Goal: Find specific page/section

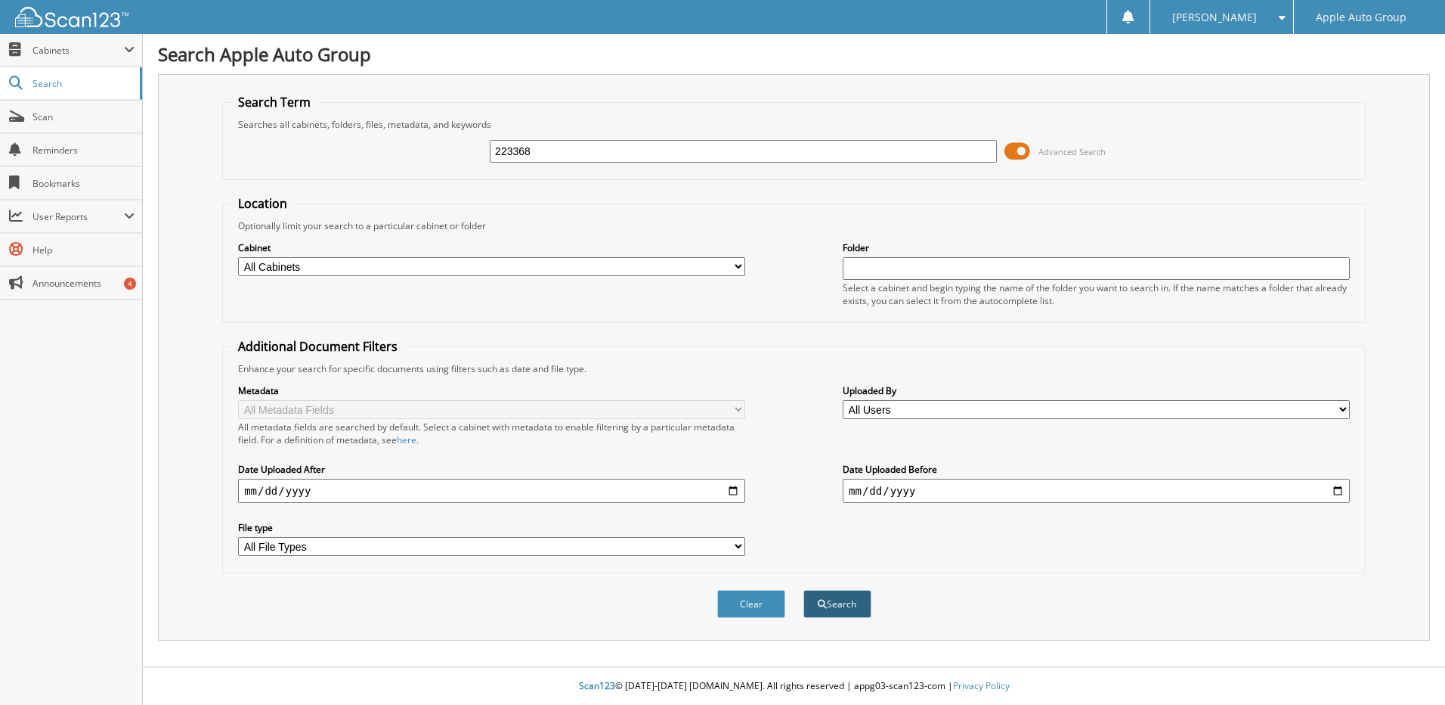
type input "223368"
click at [828, 605] on button "Search" at bounding box center [838, 604] width 68 height 28
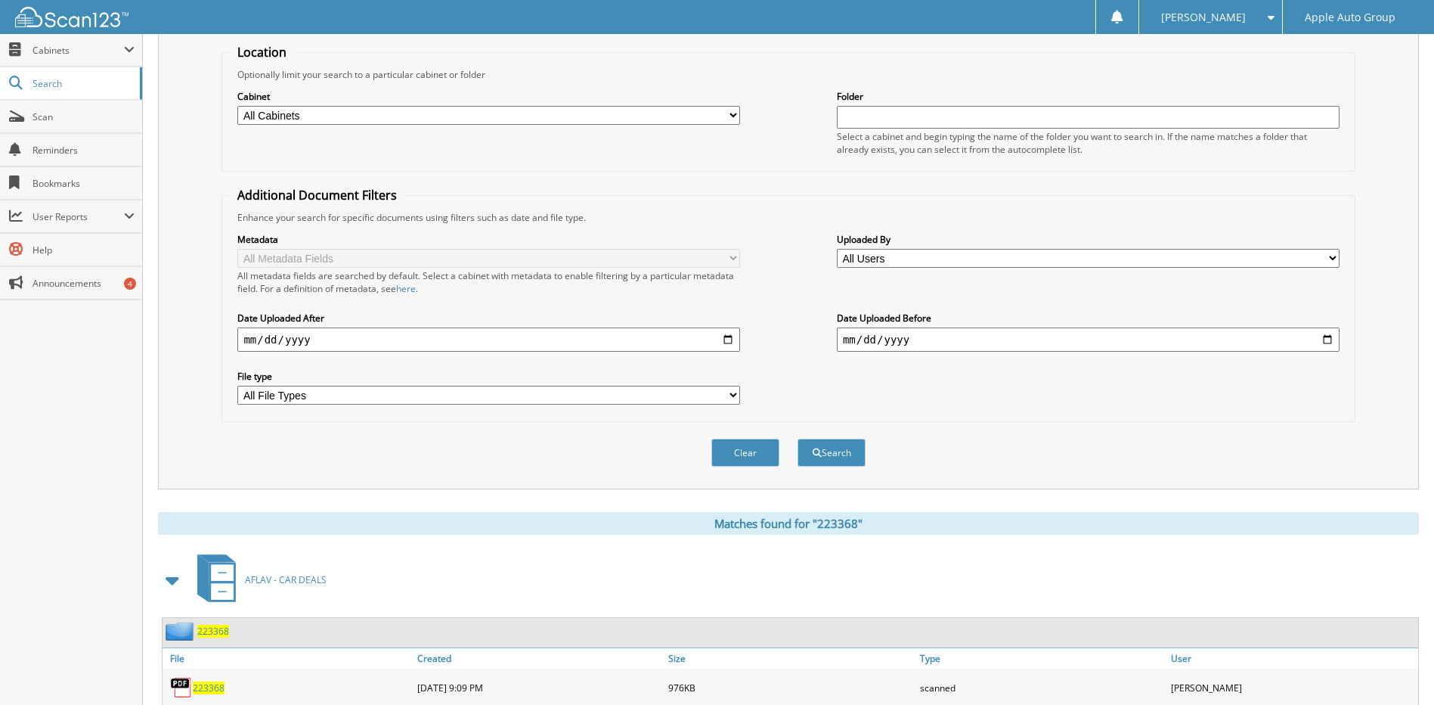
scroll to position [200, 0]
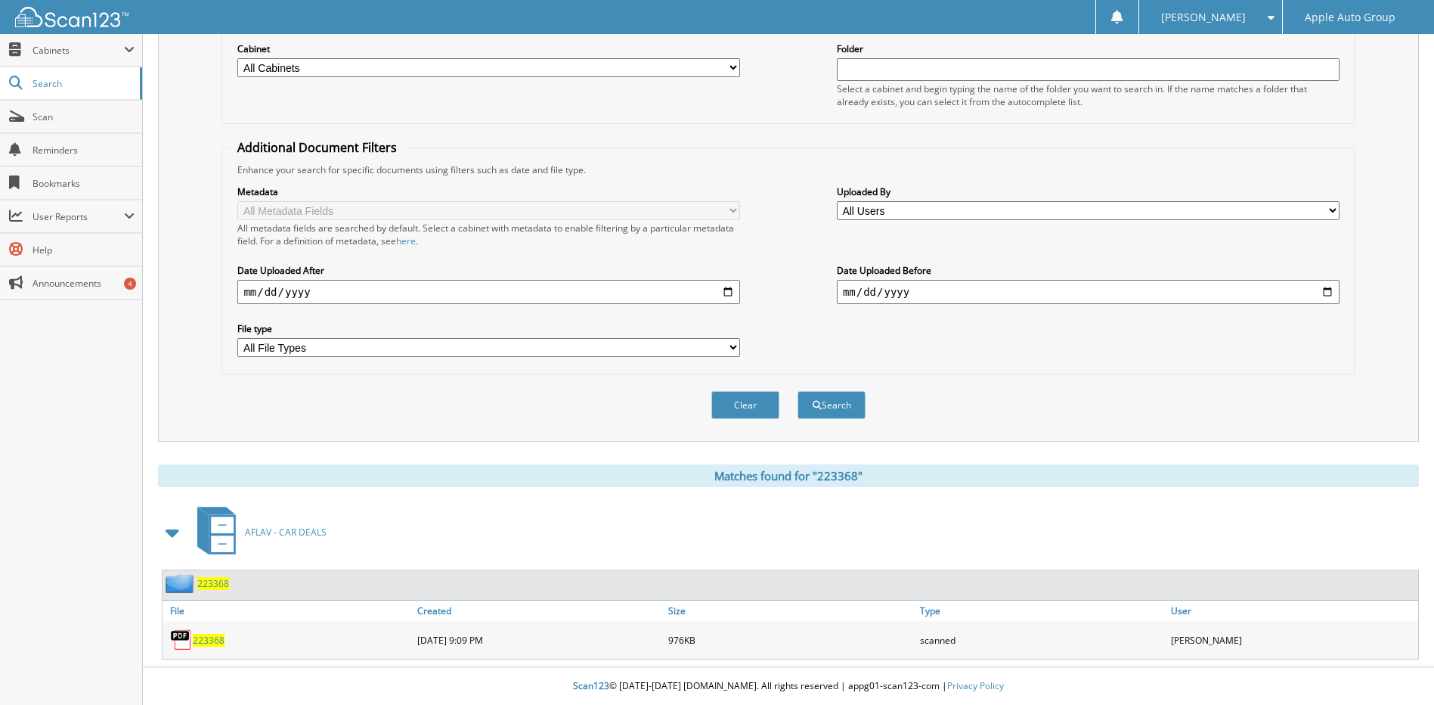
click at [216, 586] on span "223368" at bounding box center [213, 583] width 32 height 13
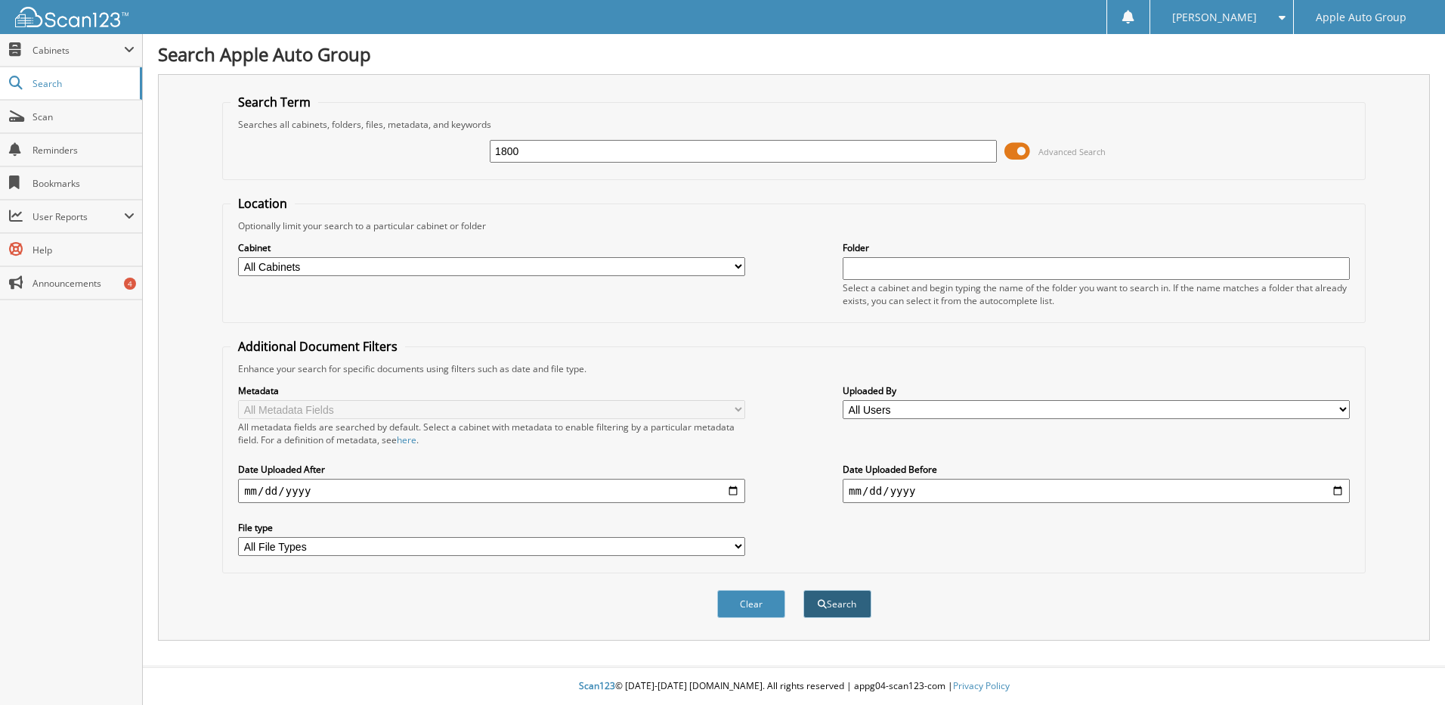
type input "1800"
click at [842, 598] on button "Search" at bounding box center [838, 604] width 68 height 28
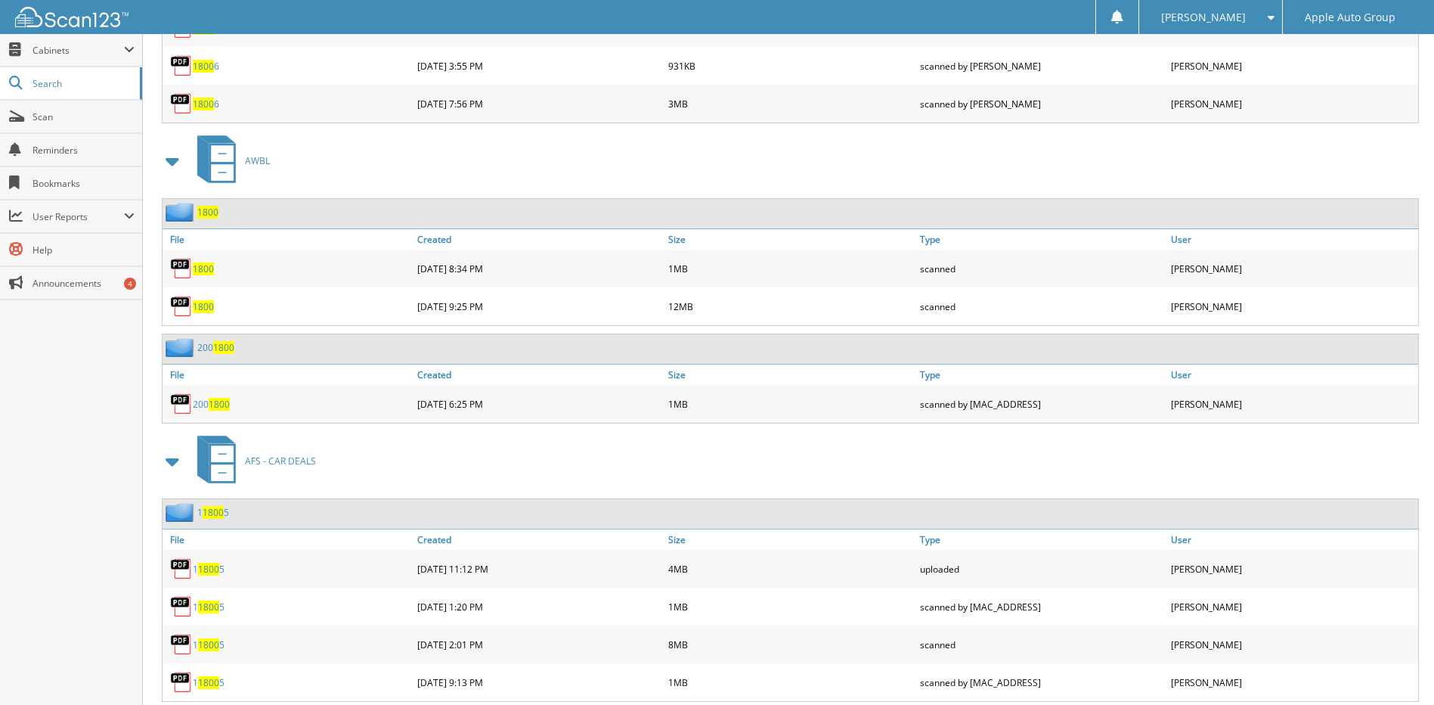
scroll to position [4158, 0]
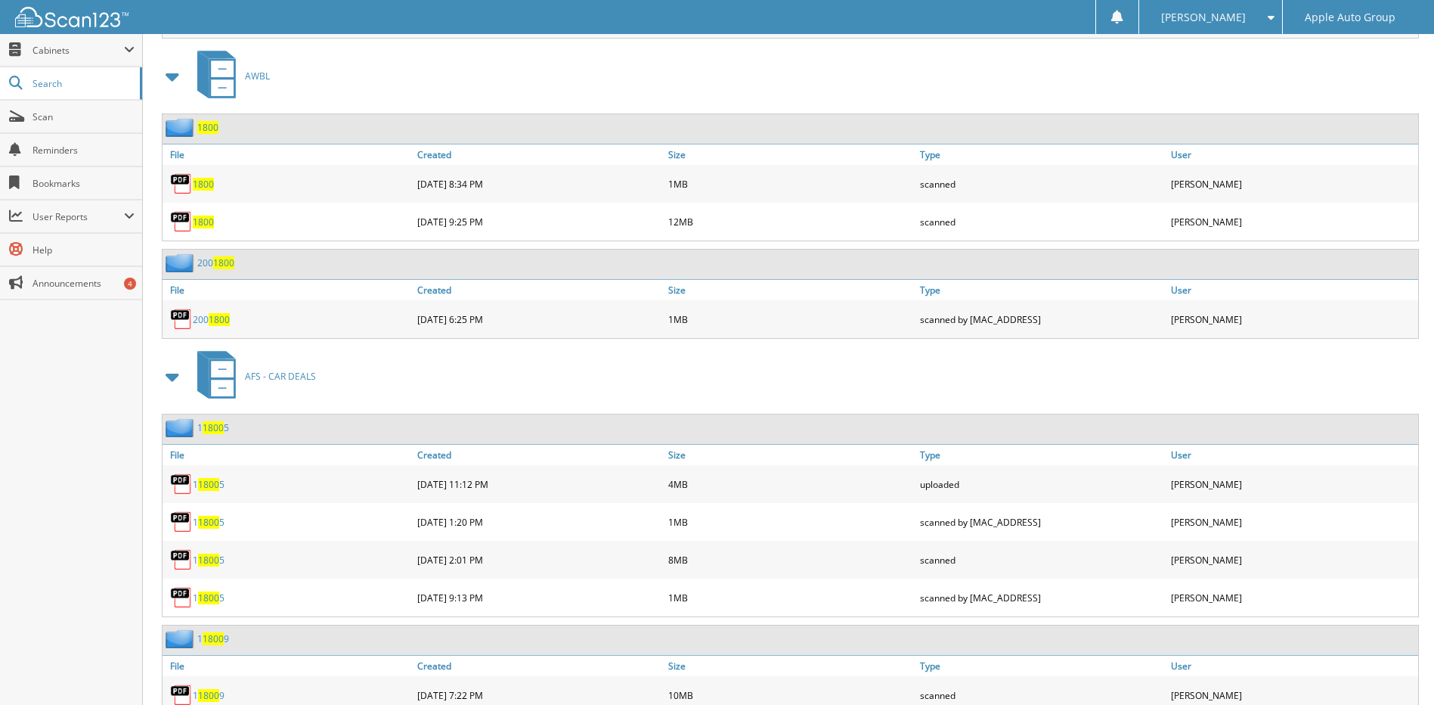
click at [206, 185] on span "1800" at bounding box center [203, 184] width 21 height 13
